Goal: Check status: Check status

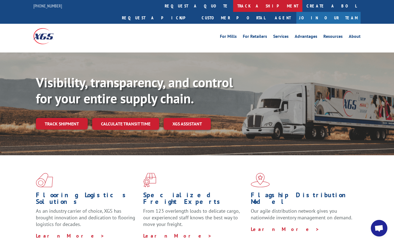
click at [233, 4] on link "track a shipment" at bounding box center [267, 6] width 69 height 12
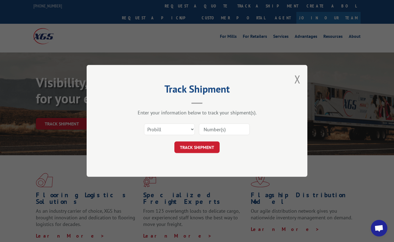
click at [202, 130] on input at bounding box center [224, 130] width 51 height 12
click at [201, 129] on input at bounding box center [224, 130] width 51 height 12
paste input "17472858"
type input "17472858"
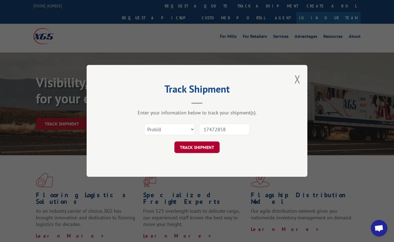
click at [199, 148] on button "TRACK SHIPMENT" at bounding box center [196, 148] width 45 height 12
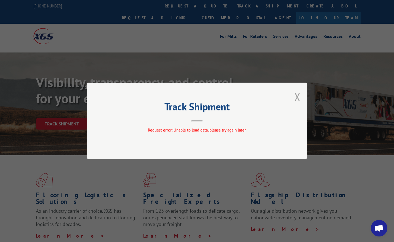
click at [294, 96] on button "Close modal" at bounding box center [297, 96] width 6 height 15
